Goal: Task Accomplishment & Management: Use online tool/utility

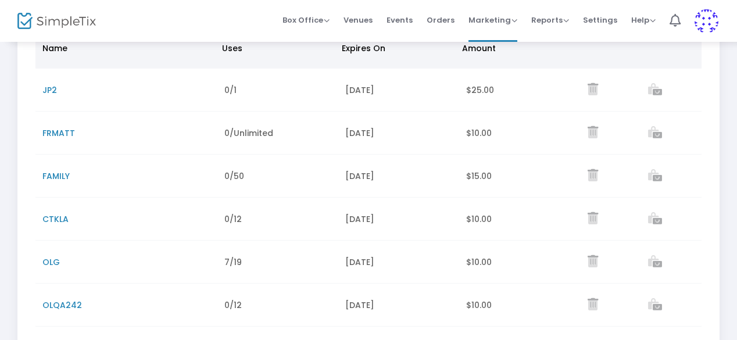
scroll to position [105, 0]
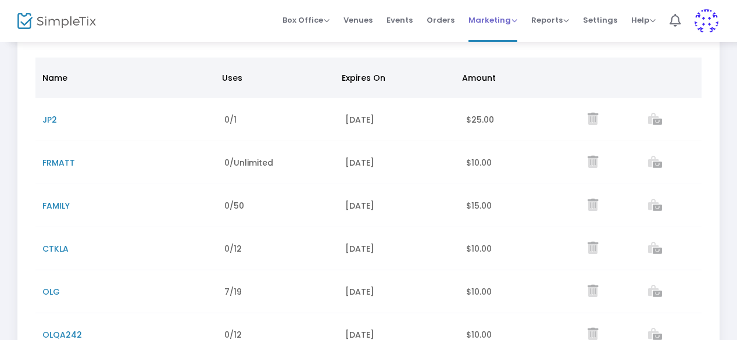
click at [493, 18] on span "Marketing" at bounding box center [493, 20] width 49 height 11
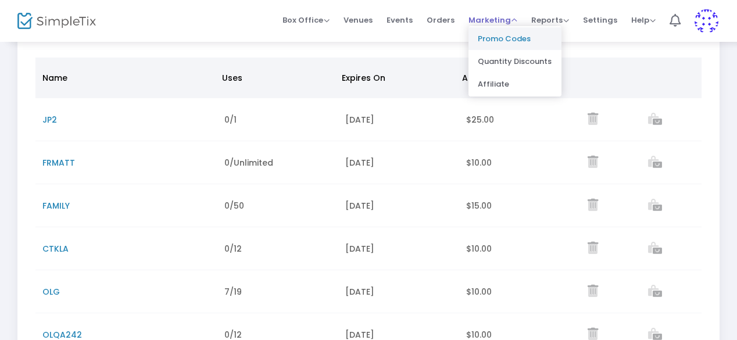
click at [492, 37] on li "Promo Codes" at bounding box center [515, 38] width 93 height 23
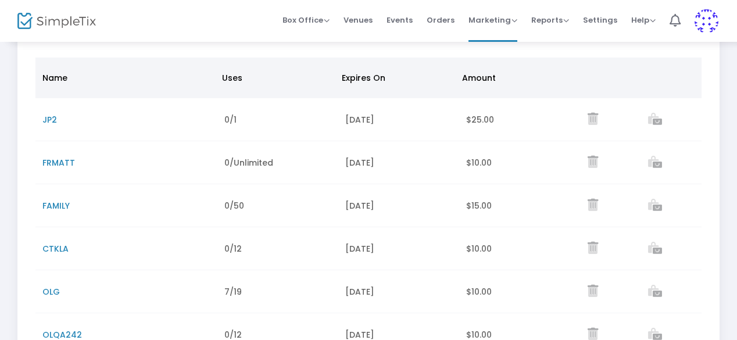
scroll to position [0, 0]
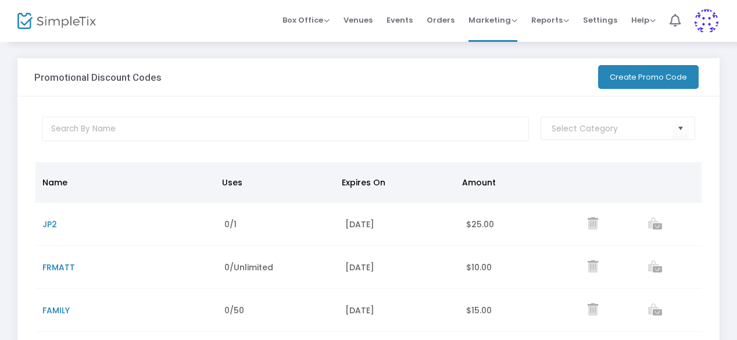
click at [644, 82] on button "Create Promo Code" at bounding box center [648, 77] width 101 height 24
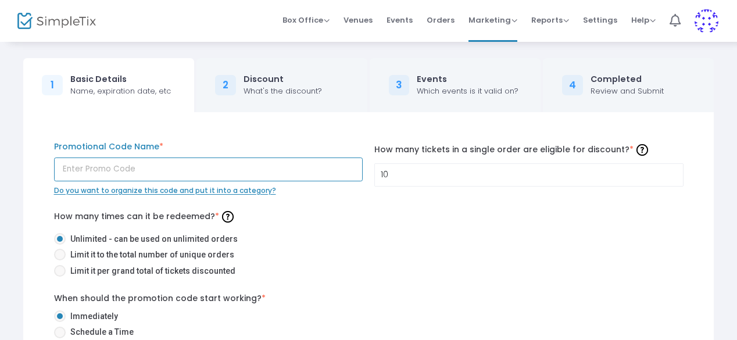
click at [133, 166] on input "text" at bounding box center [208, 170] width 309 height 24
type input "SUMMER"
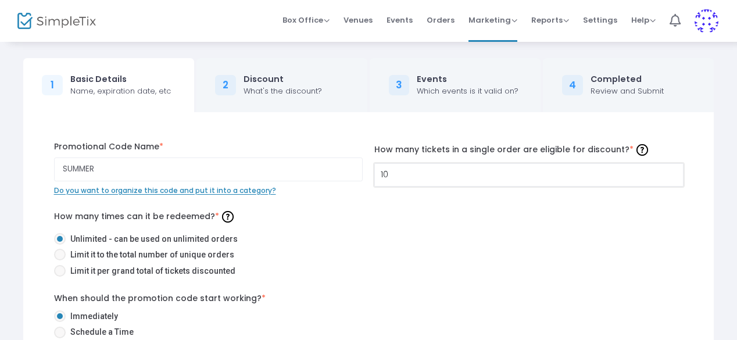
click at [406, 179] on input "10" at bounding box center [529, 175] width 308 height 22
type input "1"
click at [419, 200] on div "SUMMER Promotional Code Name * Do you want to organize this code and put it int…" at bounding box center [368, 284] width 647 height 287
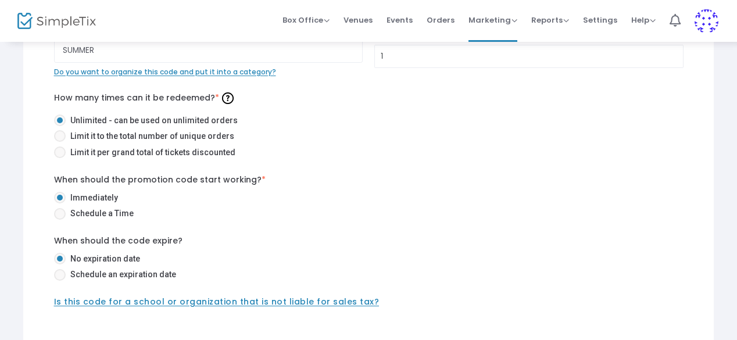
scroll to position [121, 0]
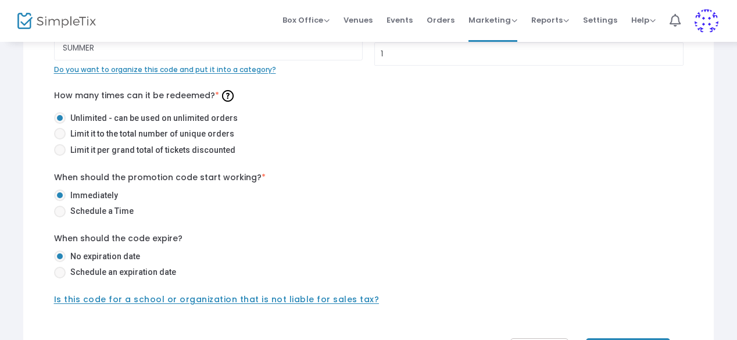
click at [60, 275] on span at bounding box center [60, 273] width 12 height 12
click at [60, 279] on input "Schedule an expiration date" at bounding box center [59, 279] width 1 height 1
radio input "true"
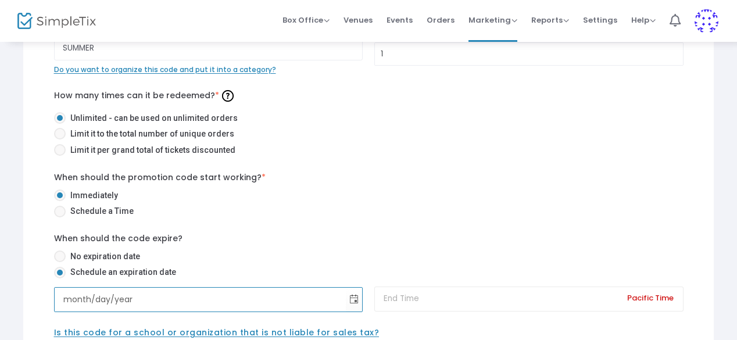
click at [226, 294] on input "month/day/year" at bounding box center [201, 300] width 292 height 24
click at [63, 303] on input "month/day/year" at bounding box center [201, 300] width 292 height 24
type input "[DATE]"
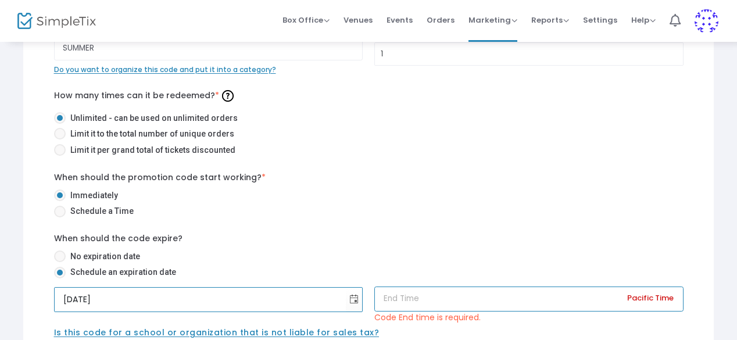
click at [440, 305] on input at bounding box center [528, 299] width 309 height 25
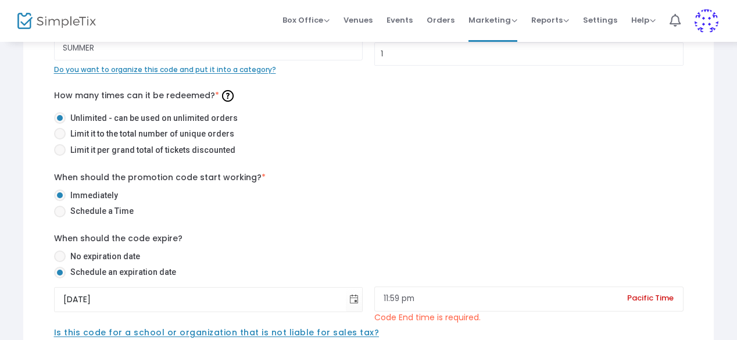
type input "11:59 PM"
click at [434, 228] on div "When should the promotion code start working? * Immediately Schedule a Time Whe…" at bounding box center [368, 255] width 641 height 167
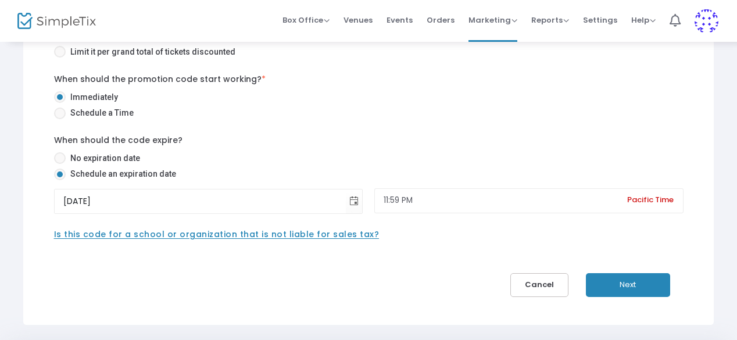
scroll to position [256, 0]
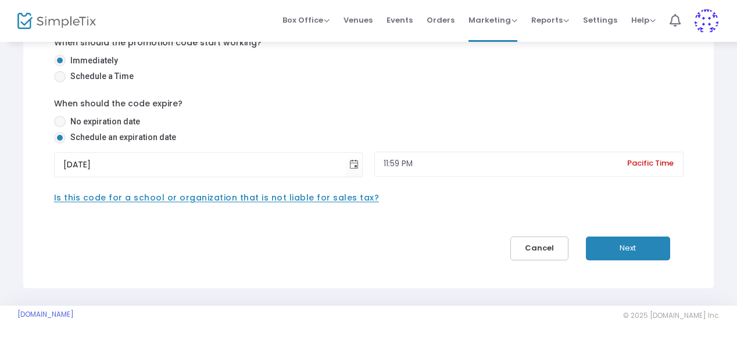
click at [273, 199] on span "Is this code for a school or organization that is not liable for sales tax?" at bounding box center [217, 198] width 326 height 12
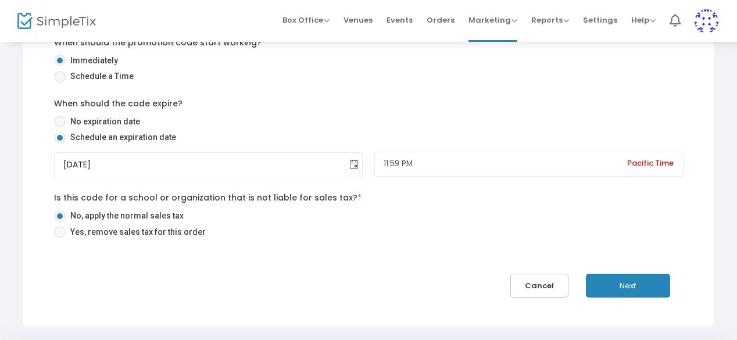
click at [174, 224] on mat-radio-button "No, apply the normal sales tax" at bounding box center [363, 218] width 619 height 16
click at [174, 228] on span "Yes, remove sales tax for this order" at bounding box center [136, 232] width 140 height 12
click at [60, 238] on input "Yes, remove sales tax for this order" at bounding box center [59, 238] width 1 height 1
radio input "true"
click at [616, 286] on button "Next" at bounding box center [628, 286] width 84 height 24
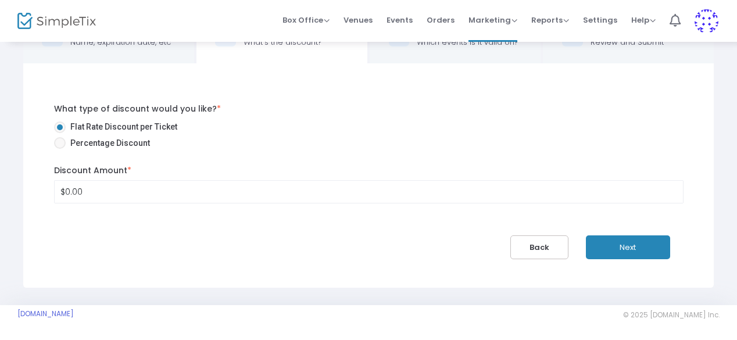
scroll to position [48, 0]
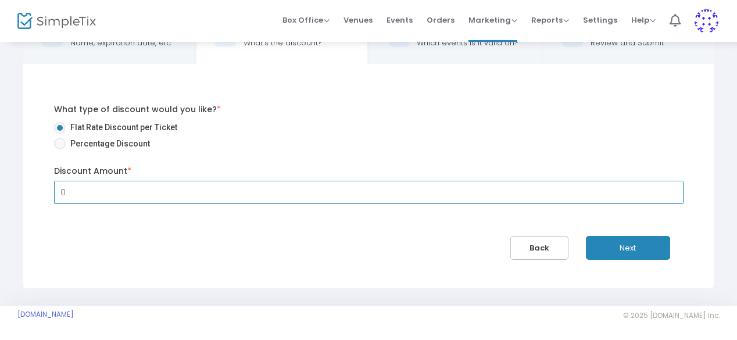
click at [176, 188] on input "0" at bounding box center [369, 192] width 629 height 22
type input "$25.00"
click at [123, 245] on div "What type of discount would you like? * Flat Rate Discount per Ticket Percentag…" at bounding box center [369, 176] width 665 height 168
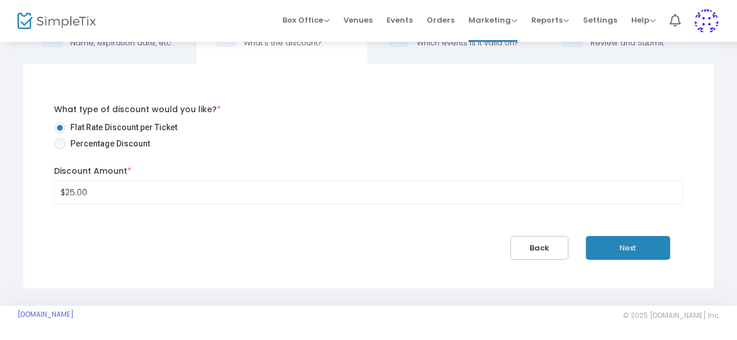
click at [615, 241] on button "Next" at bounding box center [628, 248] width 84 height 24
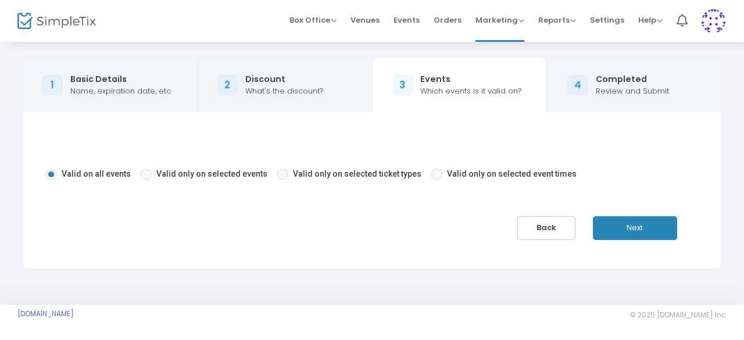
click at [206, 170] on span "Valid only on selected events" at bounding box center [211, 173] width 111 height 9
click at [146, 180] on input "Valid only on selected events" at bounding box center [145, 180] width 1 height 1
radio input "true"
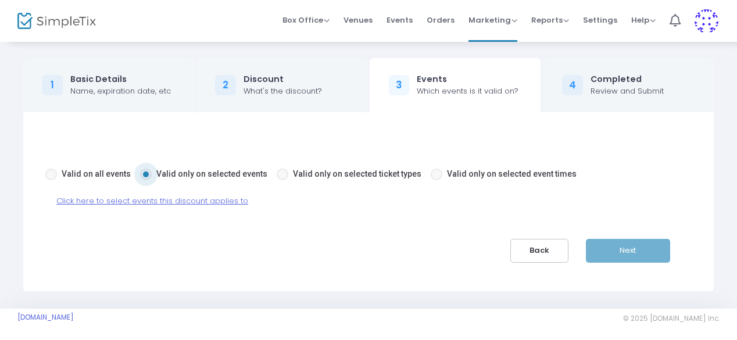
click at [215, 199] on span "Click here to select events this discount applies to" at bounding box center [152, 200] width 192 height 11
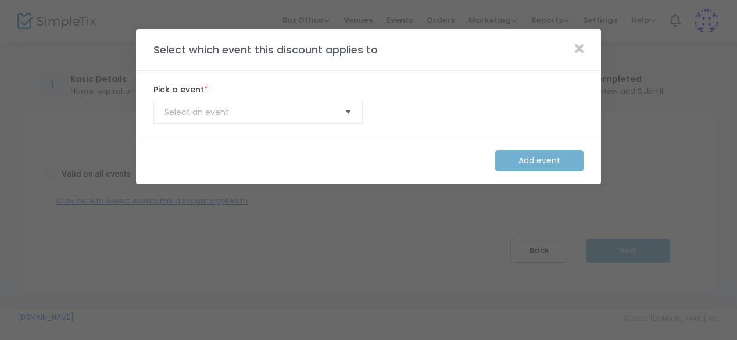
click at [351, 113] on span "Select" at bounding box center [348, 112] width 19 height 19
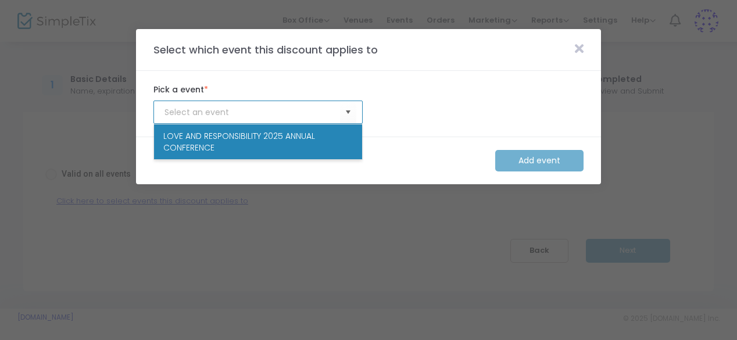
click at [323, 135] on span "LOVE AND RESPONSIBILITY 2025 ANNUAL CONFERENCE" at bounding box center [258, 141] width 190 height 23
type input "LOVE AND RESPONSIBILITY 2025 ANNUAL CONFERENCE"
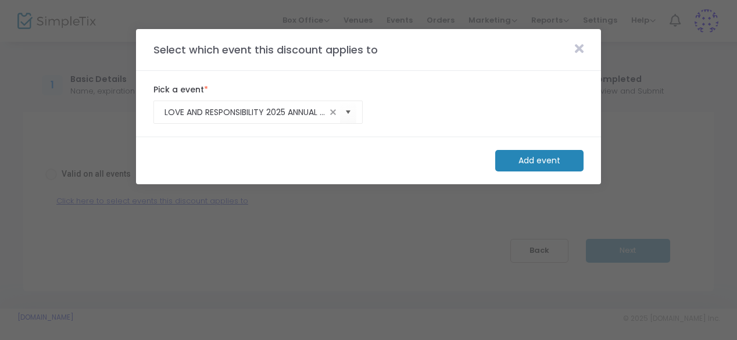
click at [540, 157] on m-button "Add event" at bounding box center [539, 161] width 88 height 22
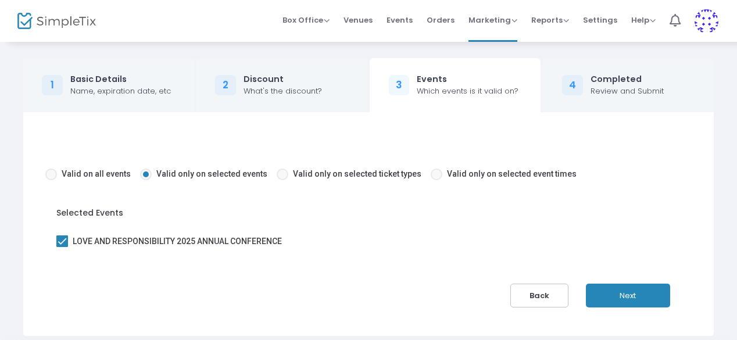
click at [635, 294] on button "Next" at bounding box center [628, 296] width 84 height 24
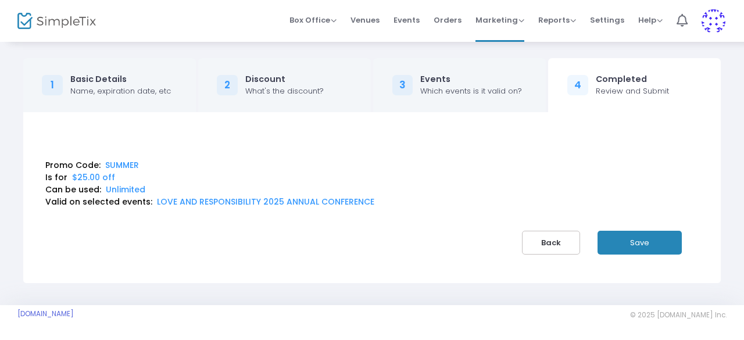
click at [634, 247] on button "Save" at bounding box center [640, 243] width 84 height 24
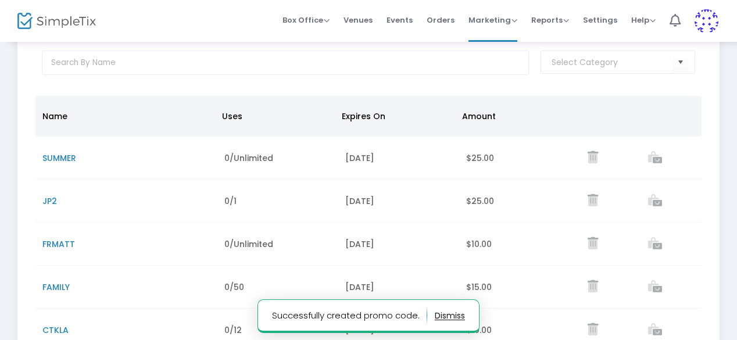
scroll to position [66, 0]
